Goal: Information Seeking & Learning: Learn about a topic

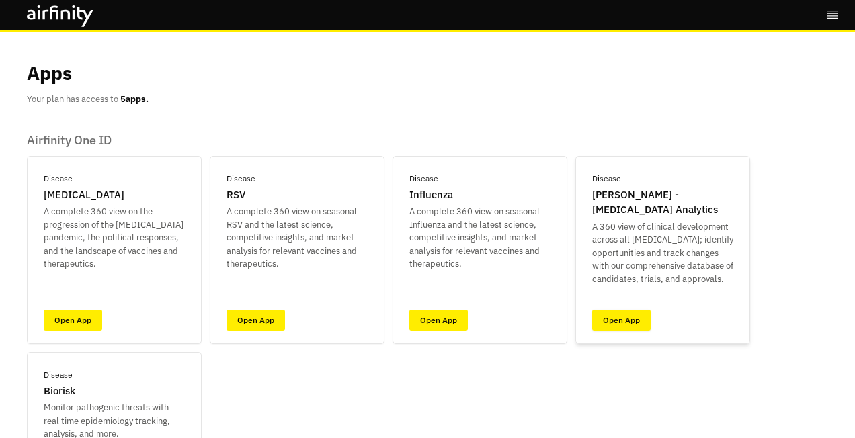
click at [626, 319] on link "Open App" at bounding box center [621, 320] width 58 height 21
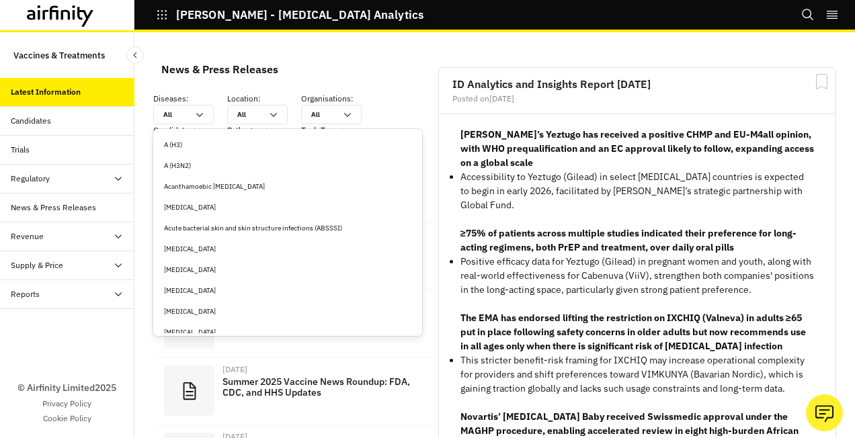
scroll to position [836, 392]
click at [200, 116] on icon at bounding box center [199, 115] width 11 height 11
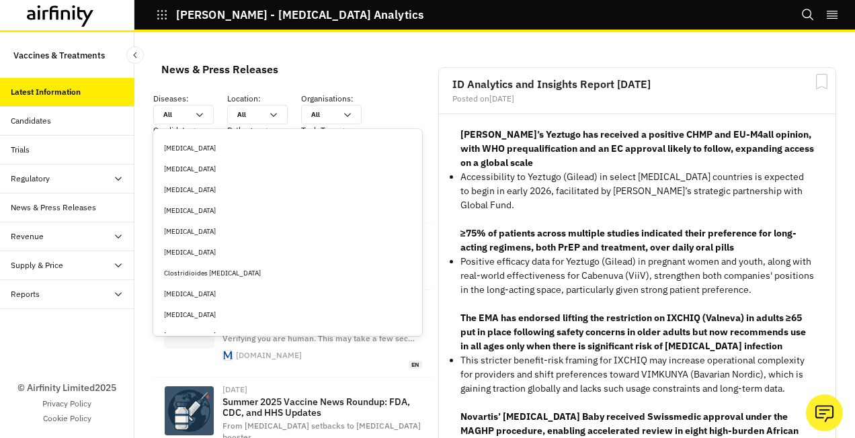
scroll to position [538, 0]
click at [201, 255] on div "Clostridioides [MEDICAL_DATA]" at bounding box center [287, 253] width 247 height 10
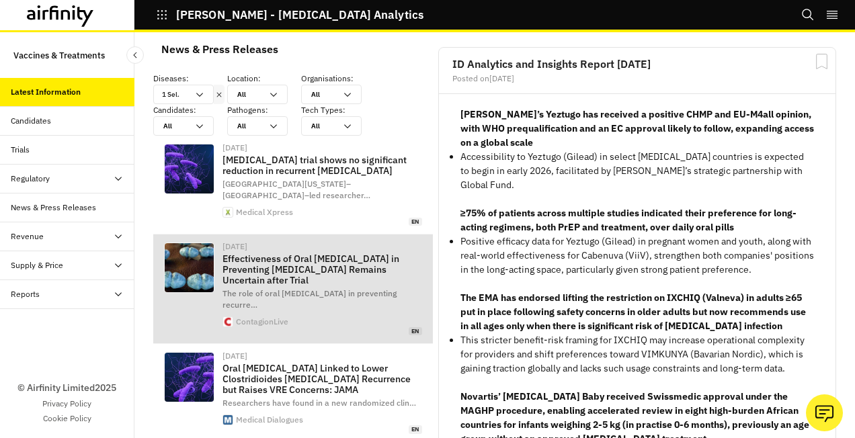
scroll to position [0, 0]
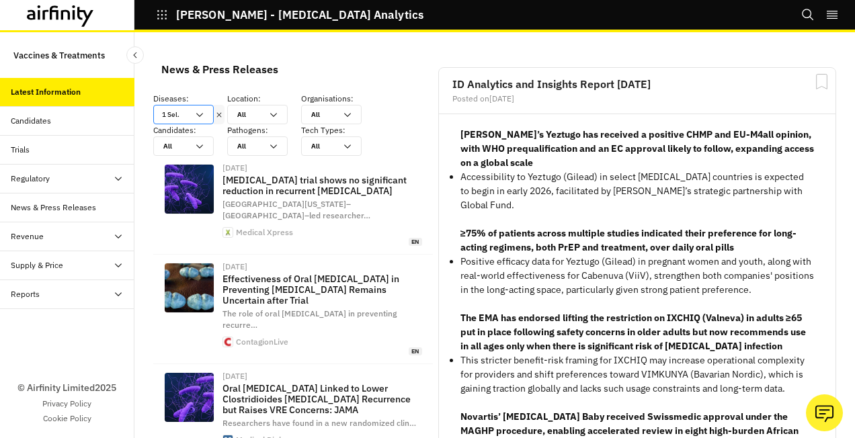
click at [199, 116] on icon at bounding box center [199, 115] width 11 height 11
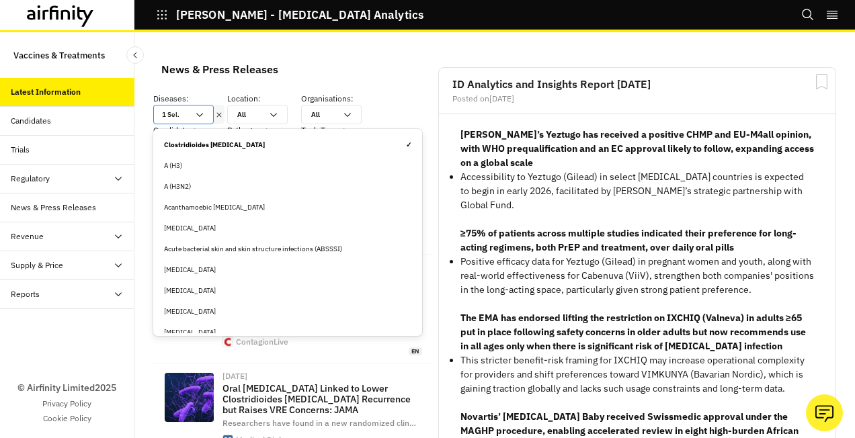
click at [199, 116] on icon at bounding box center [199, 115] width 11 height 11
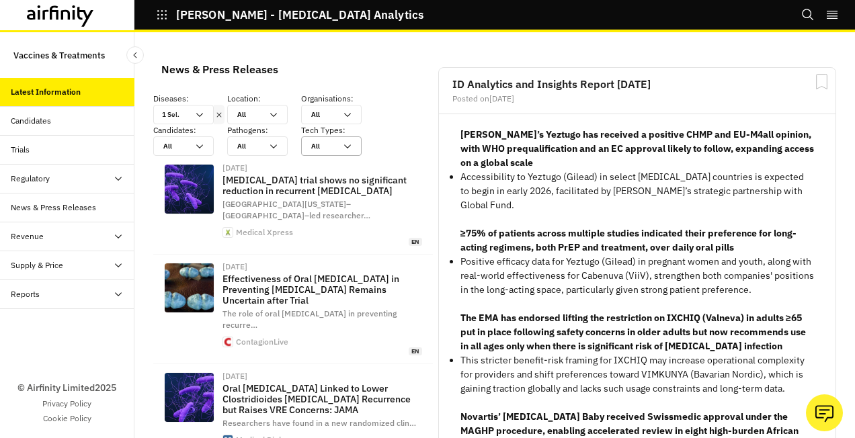
click at [347, 147] on icon at bounding box center [347, 146] width 11 height 11
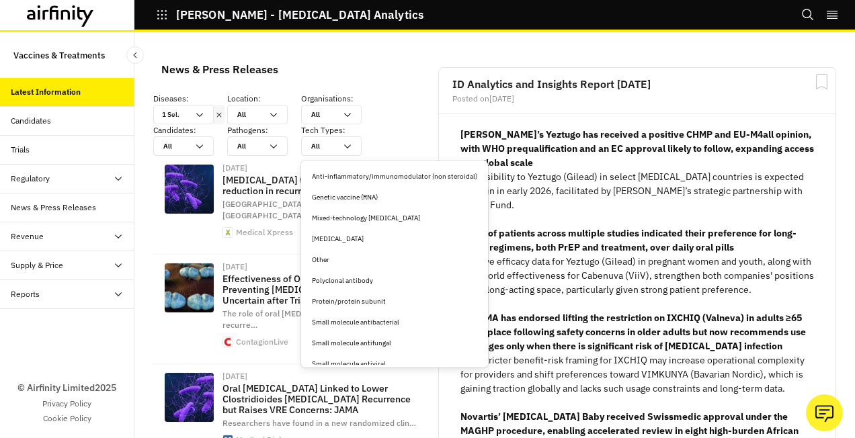
click at [402, 113] on div "Diseases : 1 Sel. Location : All All Organisations : All All Candidates : All A…" at bounding box center [293, 124] width 280 height 63
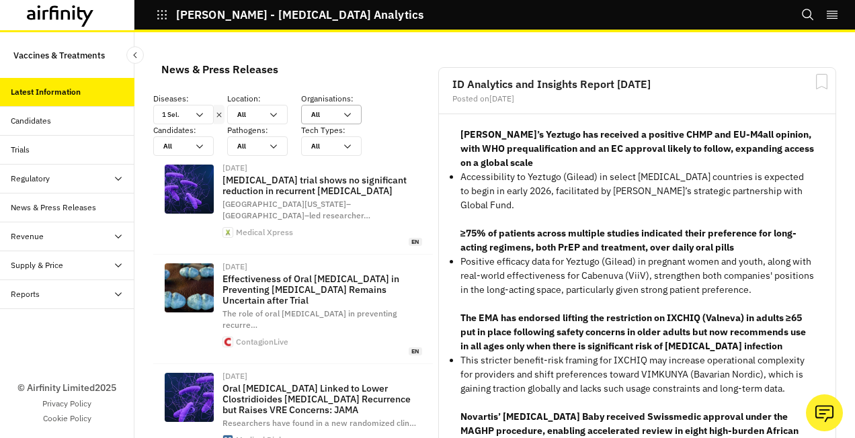
click at [350, 114] on icon at bounding box center [347, 115] width 11 height 11
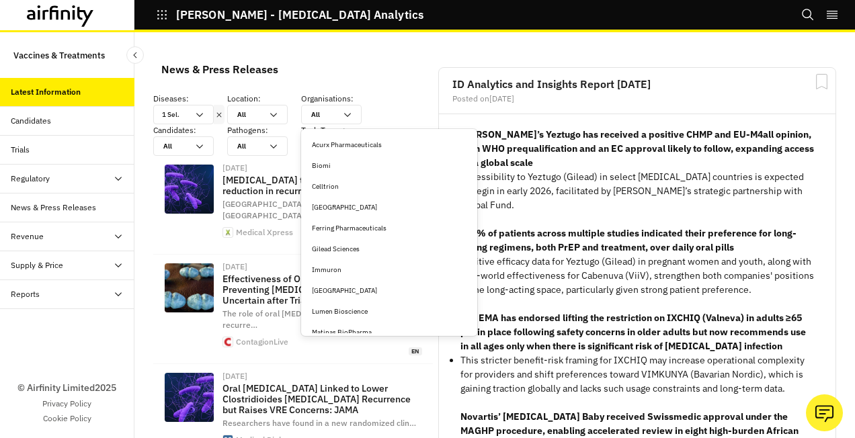
click at [391, 94] on div "Diseases : 1 Sel. Location : All All Organisations : 28 results available. Use …" at bounding box center [293, 124] width 280 height 63
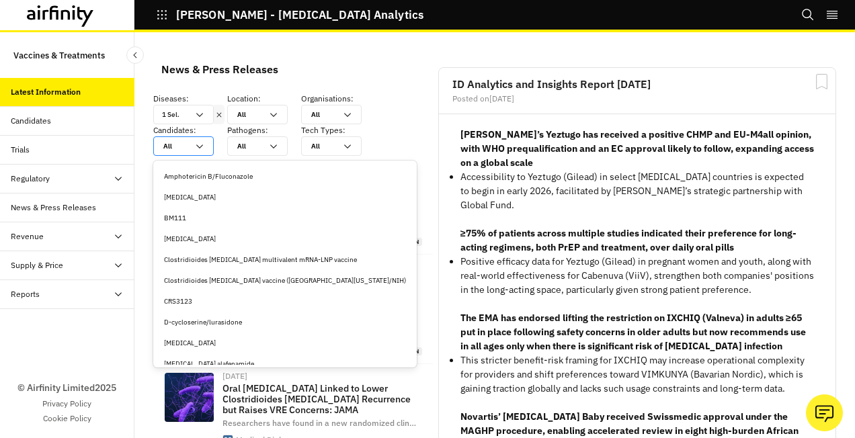
click at [201, 149] on icon at bounding box center [199, 146] width 11 height 11
click at [406, 76] on div "News & Press Releases" at bounding box center [293, 69] width 285 height 31
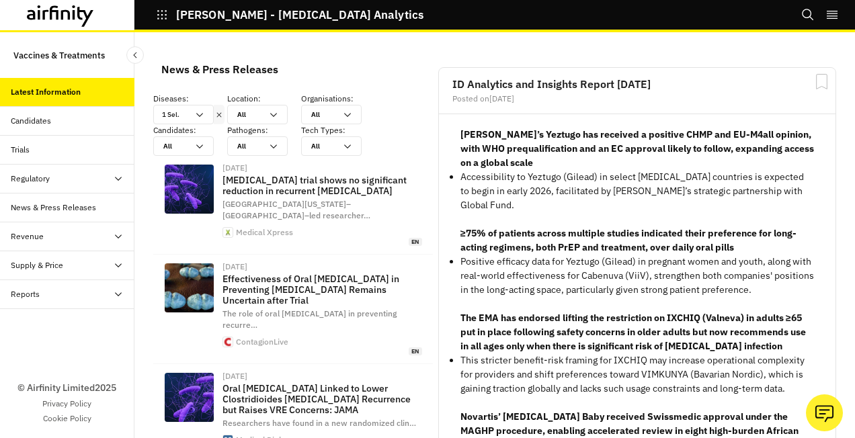
click at [78, 296] on div "Reports" at bounding box center [73, 294] width 124 height 12
click at [35, 324] on div "Reports" at bounding box center [36, 323] width 29 height 12
